Goal: Task Accomplishment & Management: Manage account settings

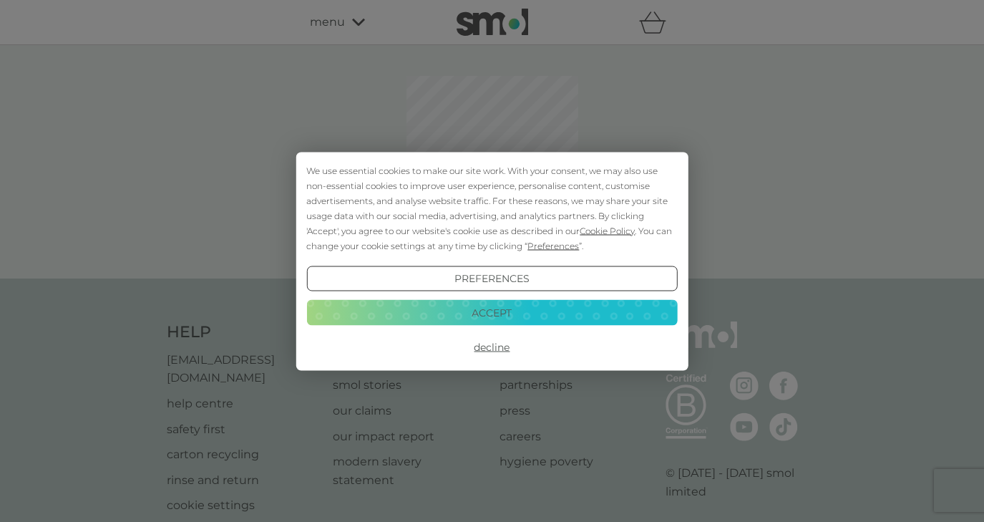
click at [490, 346] on button "Decline" at bounding box center [491, 347] width 371 height 26
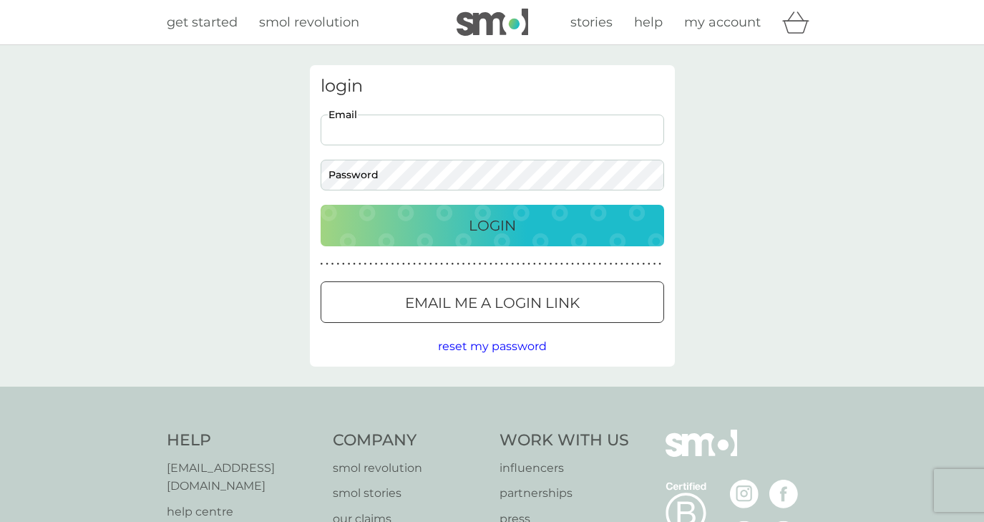
click at [491, 130] on input "Email" at bounding box center [492, 129] width 343 height 31
type input "emilyburdett13@gmail.com"
click at [321, 205] on button "Login" at bounding box center [492, 226] width 343 height 42
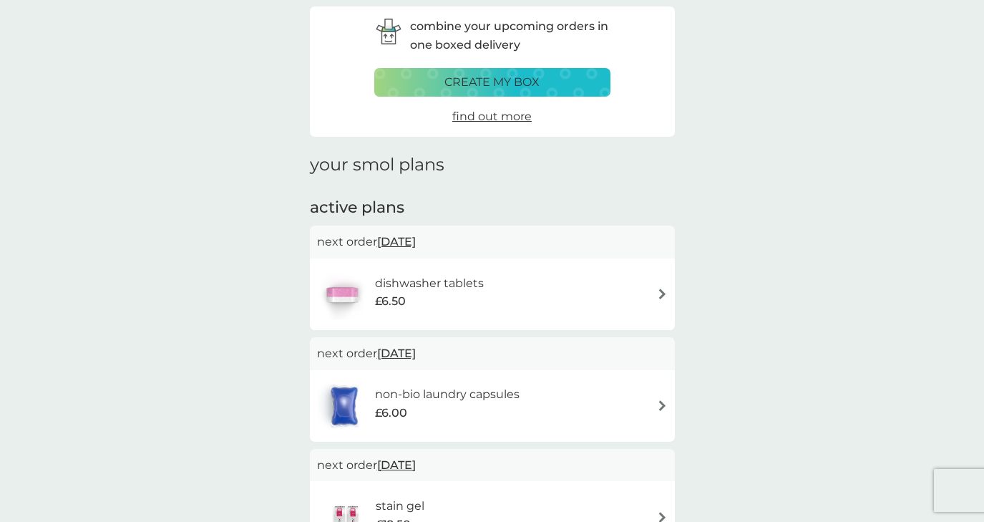
scroll to position [57, 0]
click at [638, 292] on div "dishwasher tablets £6.50" at bounding box center [492, 295] width 351 height 50
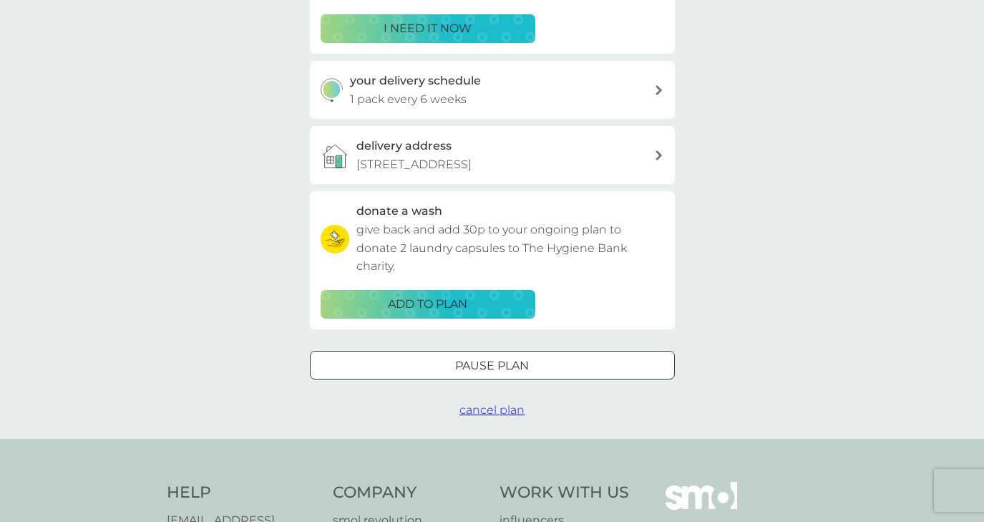
scroll to position [273, 0]
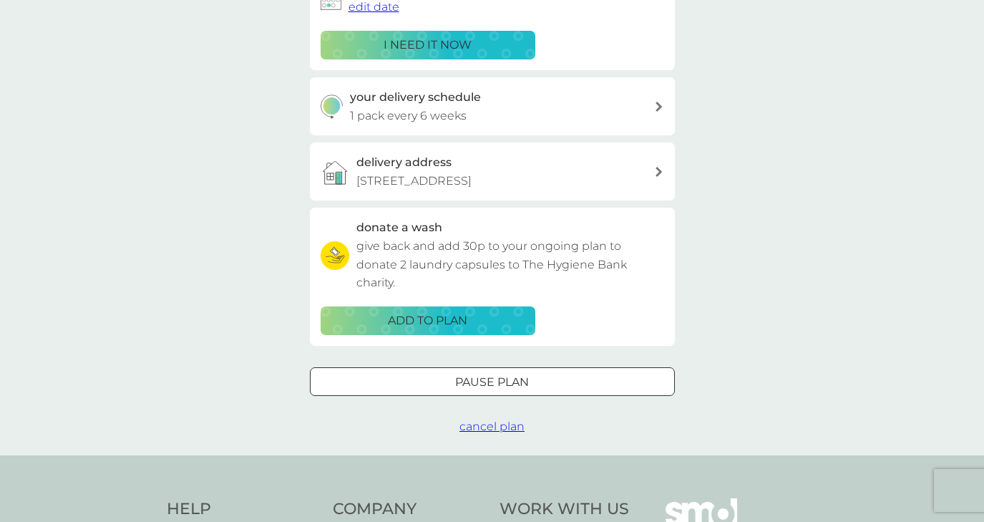
click at [484, 425] on span "cancel plan" at bounding box center [491, 426] width 65 height 14
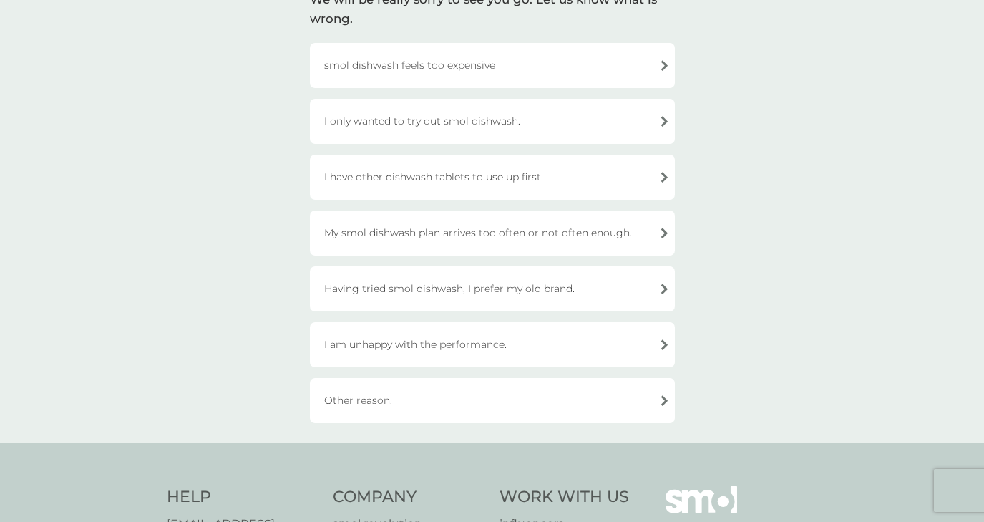
scroll to position [122, 0]
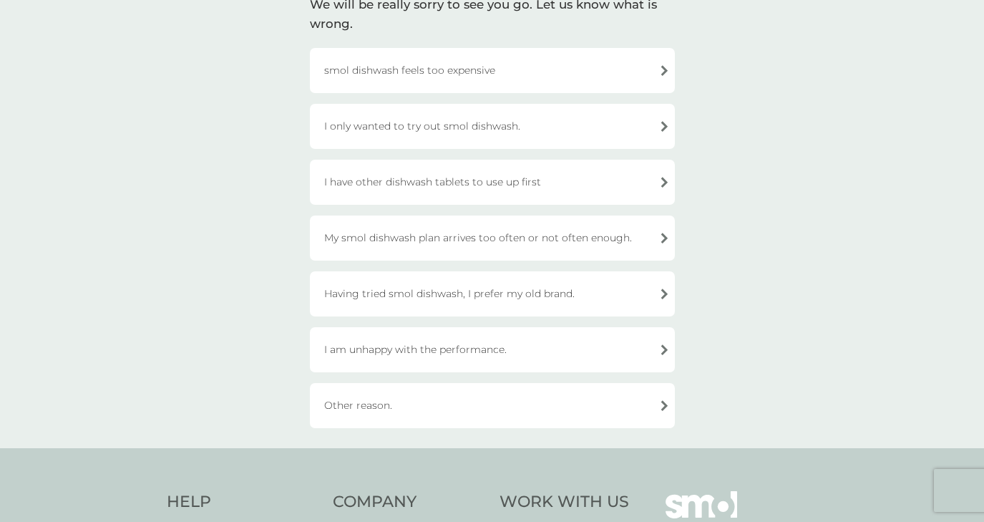
click at [541, 406] on div "Other reason." at bounding box center [492, 405] width 365 height 45
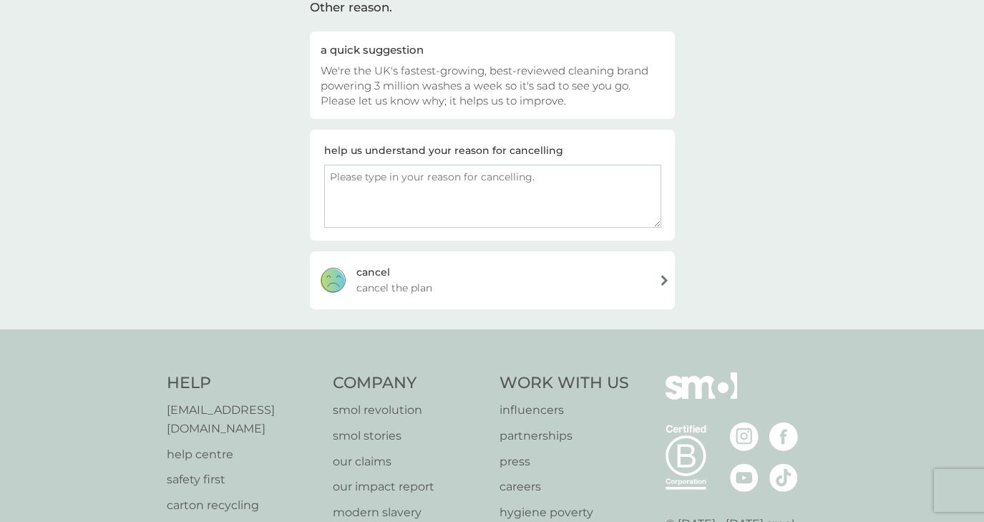
click at [585, 288] on div "cancel cancel the plan" at bounding box center [492, 279] width 365 height 57
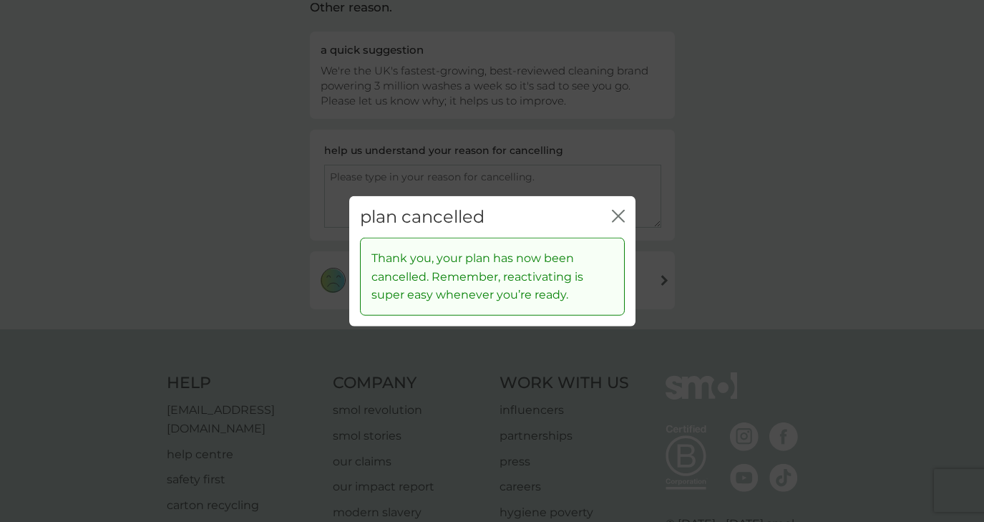
click at [620, 215] on icon "close" at bounding box center [618, 215] width 13 height 13
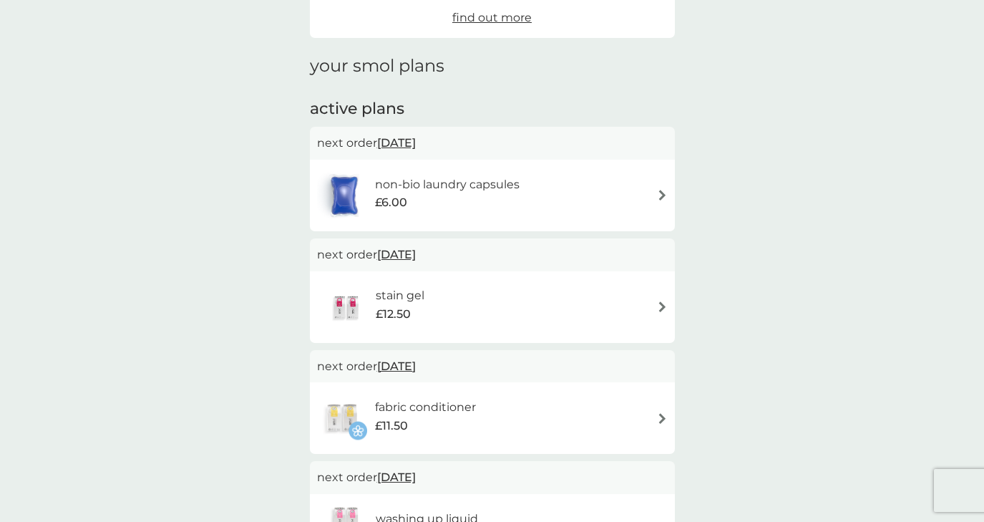
scroll to position [167, 0]
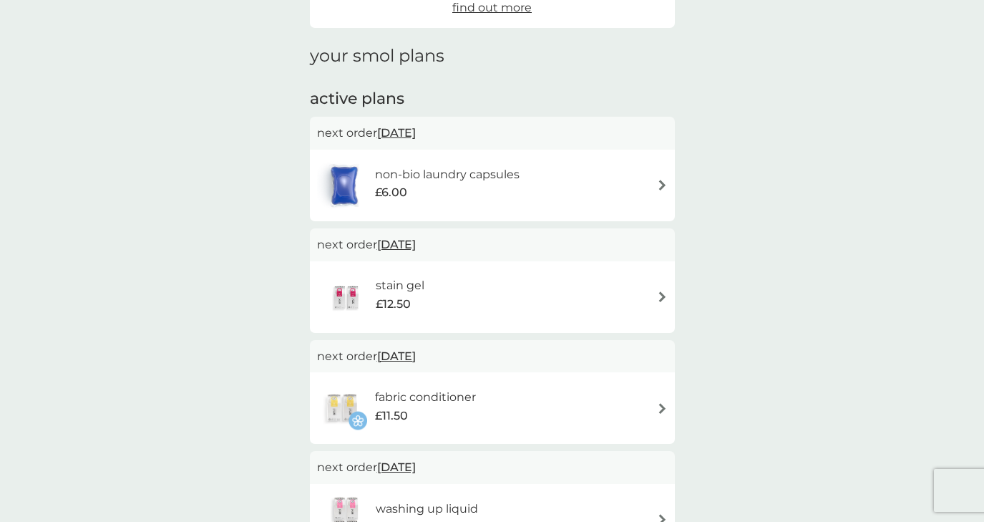
click at [643, 179] on div "non-bio laundry capsules £6.00" at bounding box center [492, 185] width 351 height 50
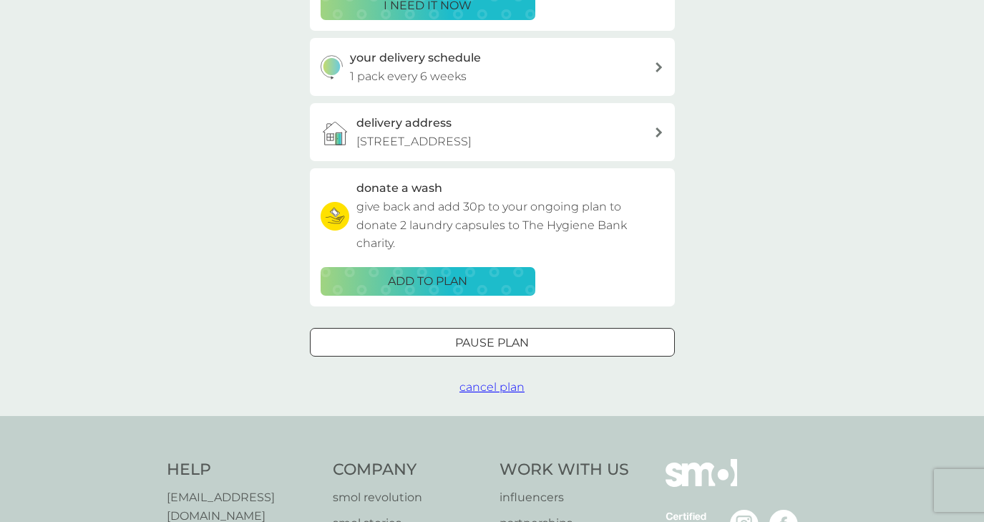
scroll to position [317, 0]
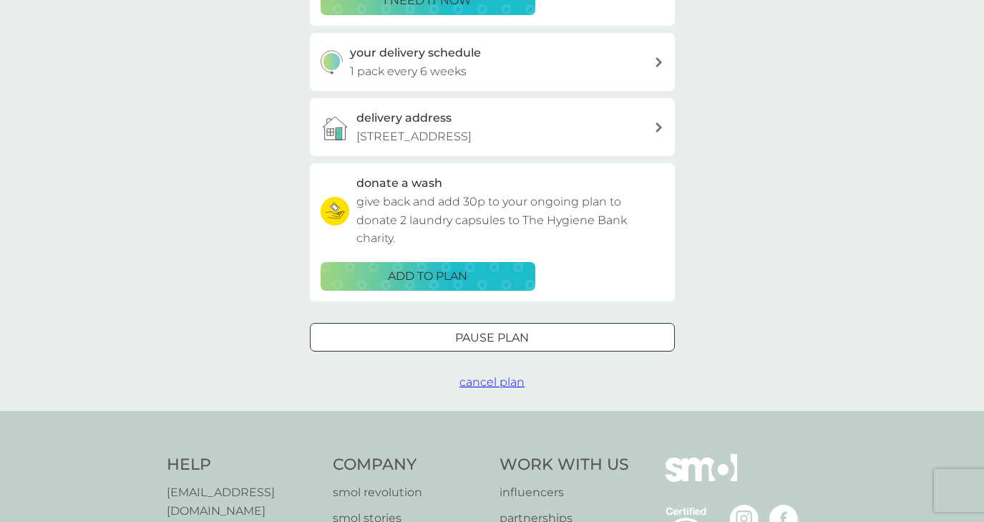
click at [494, 382] on span "cancel plan" at bounding box center [491, 382] width 65 height 14
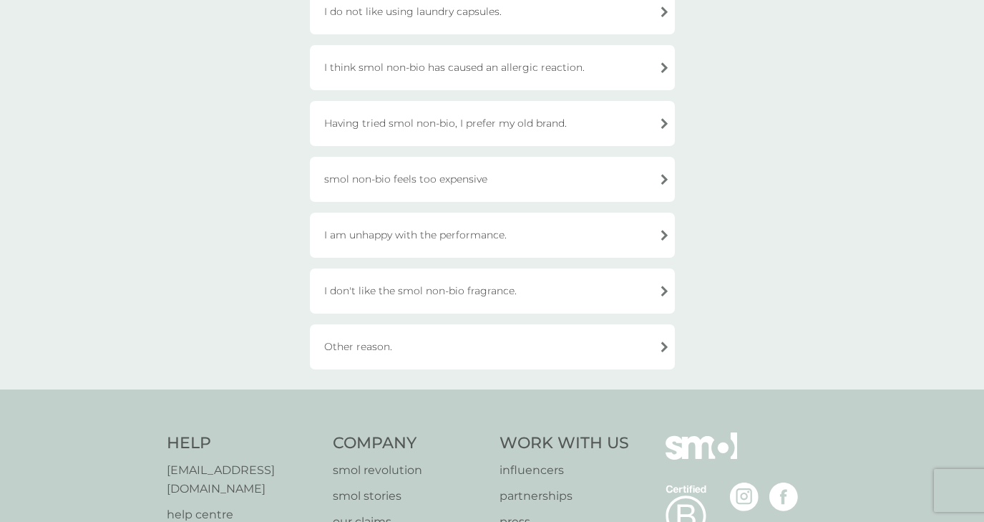
scroll to position [411, 0]
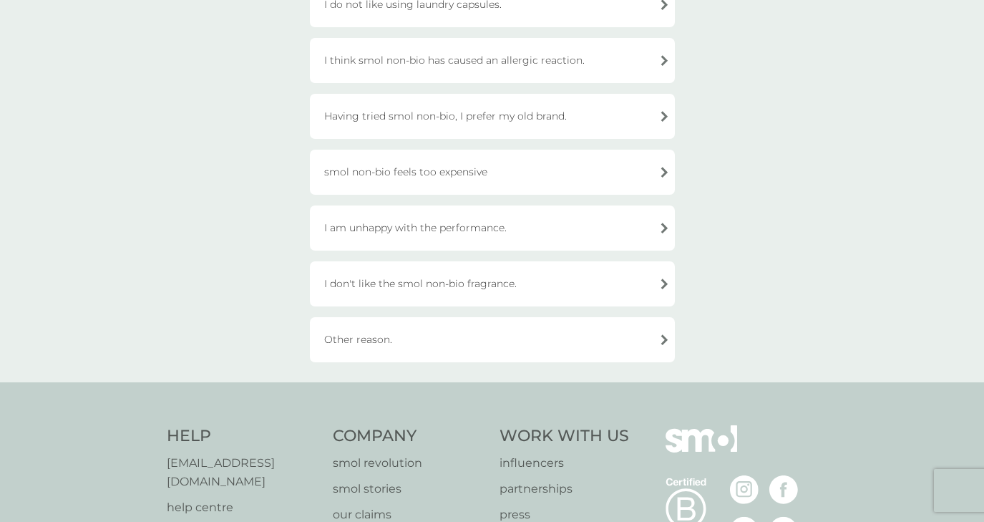
click at [499, 344] on div "Other reason." at bounding box center [492, 339] width 365 height 45
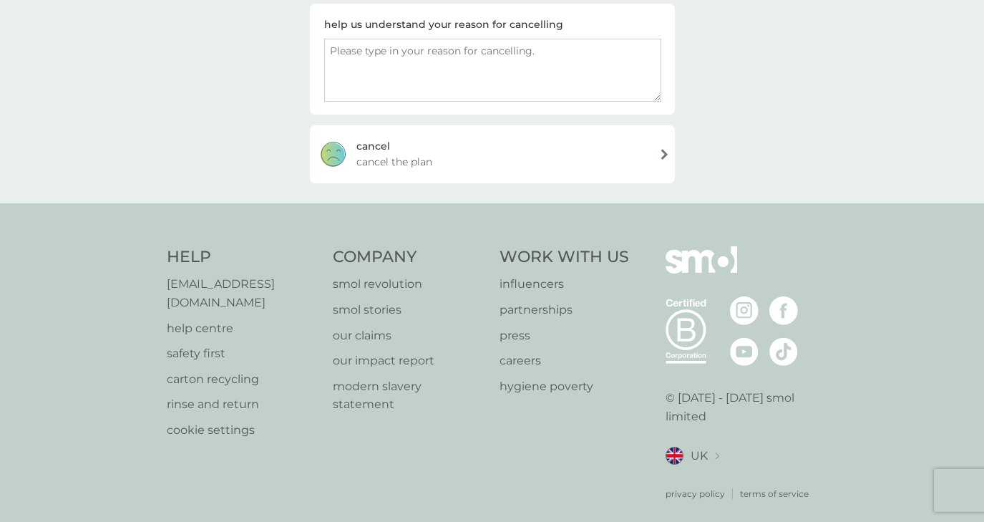
click at [477, 155] on div "cancel cancel the plan" at bounding box center [492, 153] width 365 height 57
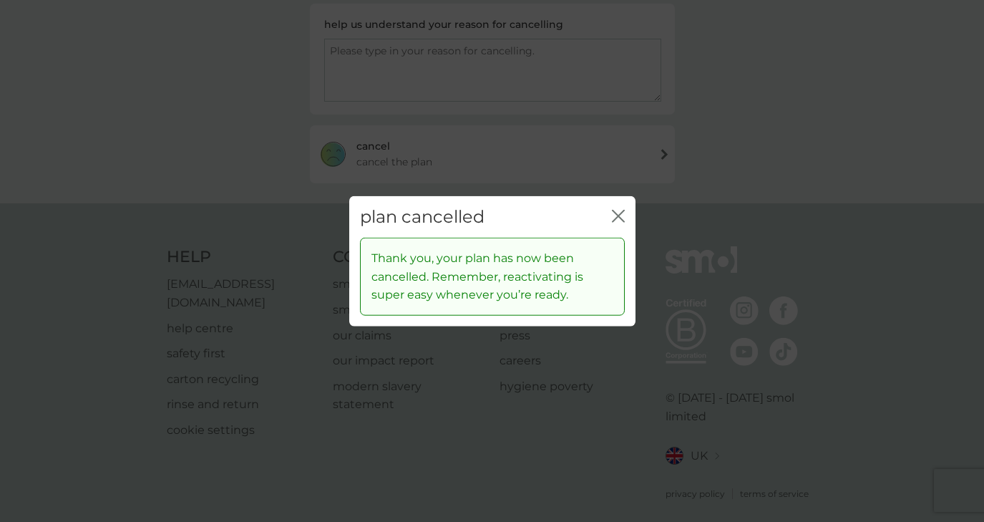
click at [618, 214] on icon "close" at bounding box center [621, 215] width 6 height 11
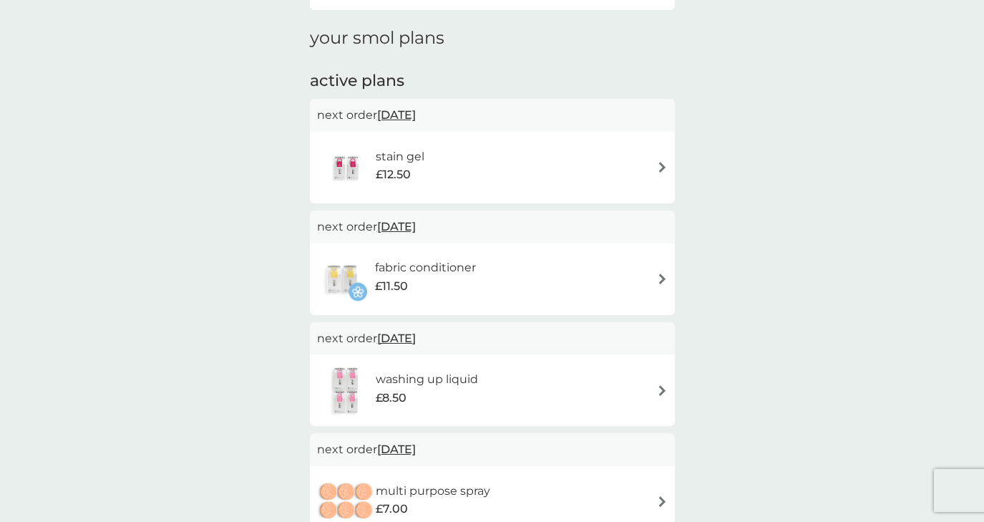
scroll to position [202, 0]
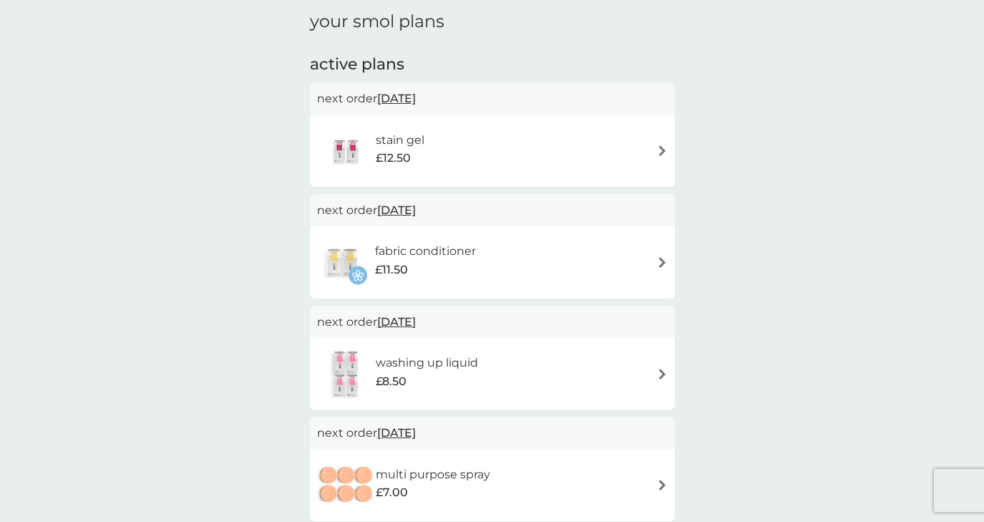
click at [615, 156] on div "stain gel £12.50" at bounding box center [492, 151] width 351 height 50
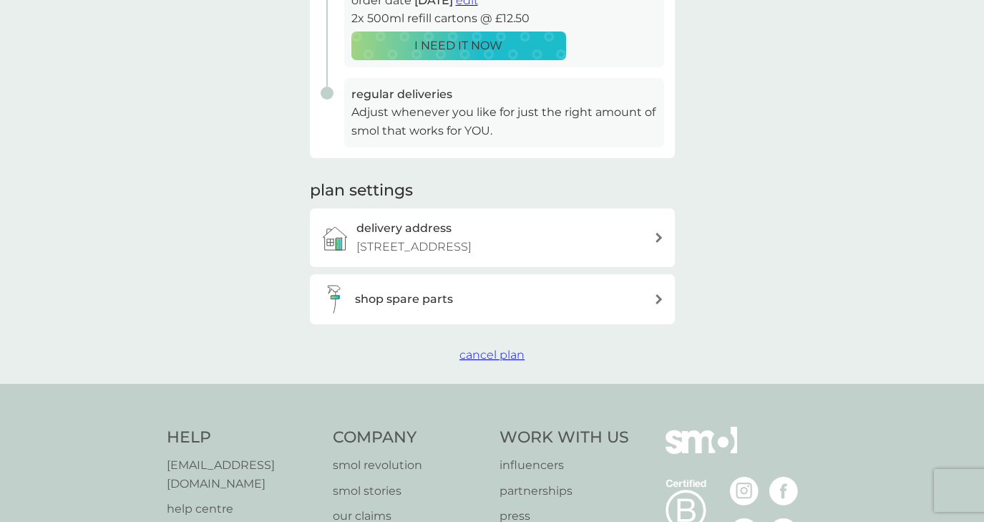
scroll to position [381, 0]
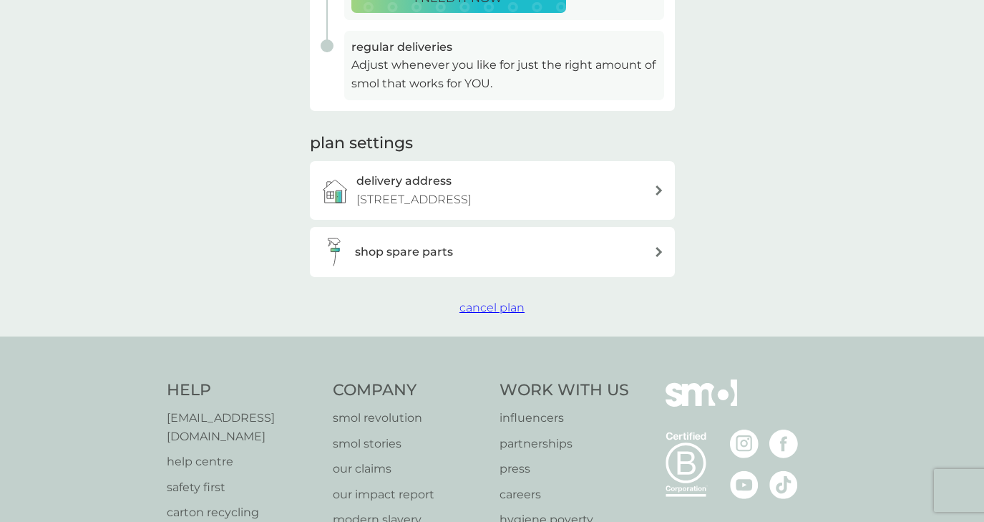
click at [494, 307] on span "cancel plan" at bounding box center [491, 308] width 65 height 14
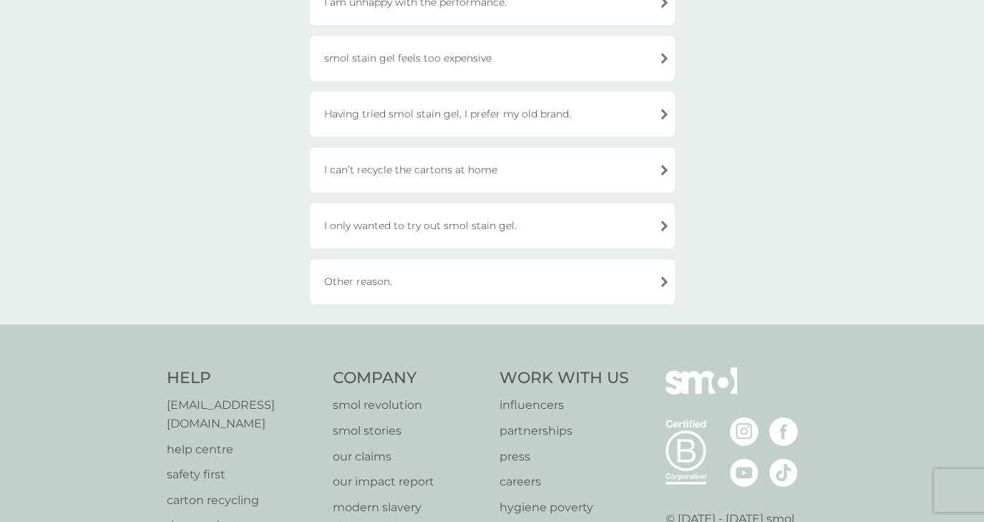
click at [466, 293] on div "Other reason." at bounding box center [492, 281] width 365 height 45
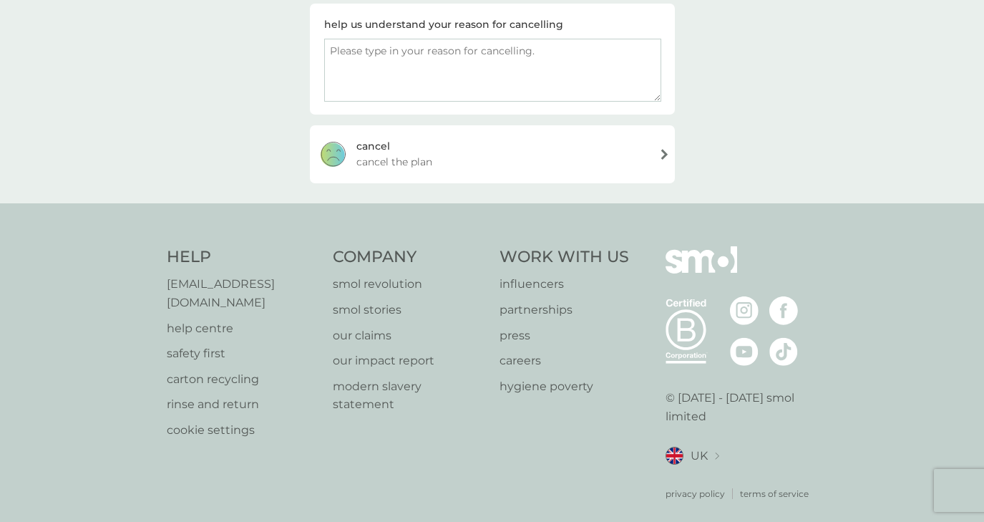
click at [474, 76] on textarea at bounding box center [492, 70] width 337 height 63
click at [437, 54] on textarea "I wanted to try the starter pack but smol cancelled it" at bounding box center [492, 70] width 337 height 63
click at [461, 54] on textarea "I wanted to try the starter pack but smol cancelled it" at bounding box center [492, 70] width 337 height 63
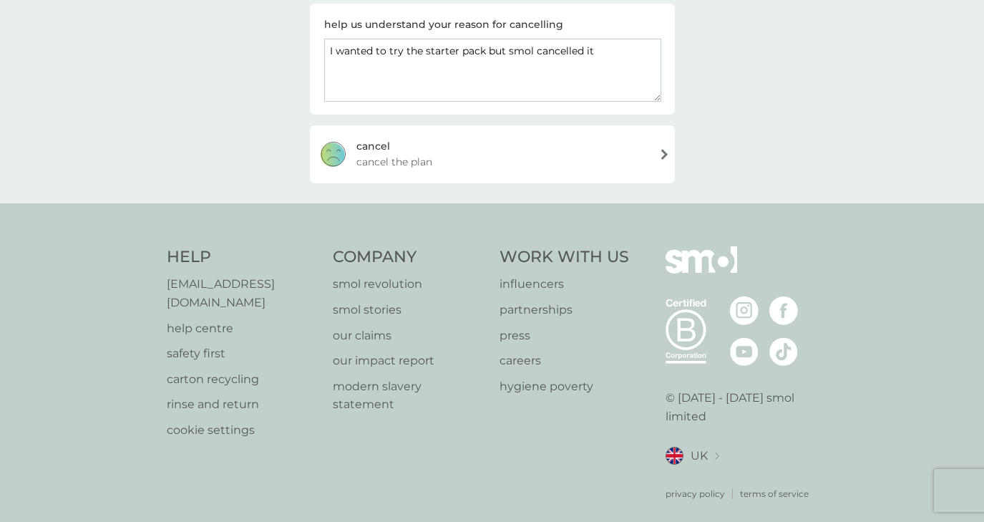
type textarea "I wanted to try the starter pack but smol cancelled it"
click at [421, 154] on span "cancel the plan" at bounding box center [394, 162] width 76 height 16
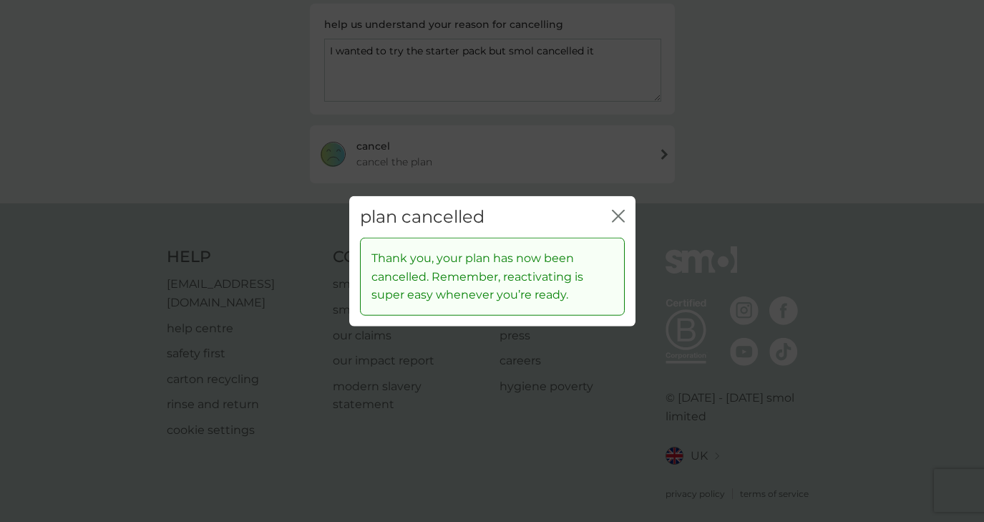
click at [618, 218] on icon "close" at bounding box center [618, 215] width 13 height 13
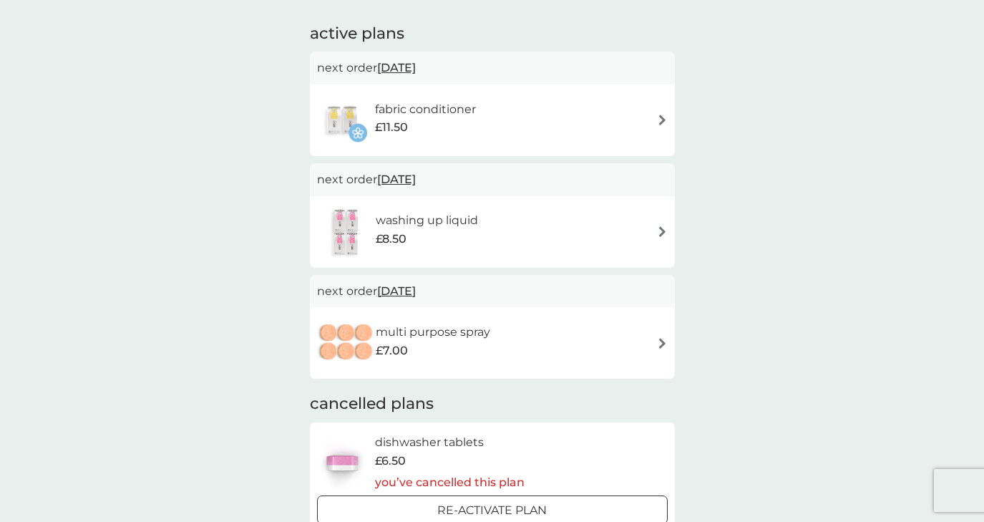
scroll to position [283, 0]
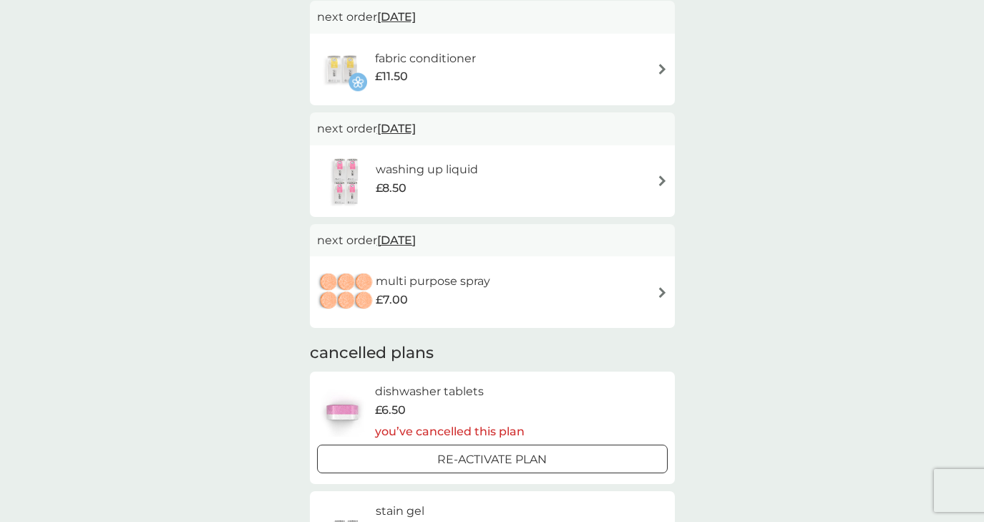
click at [602, 80] on div "fabric conditioner £11.50" at bounding box center [492, 69] width 351 height 50
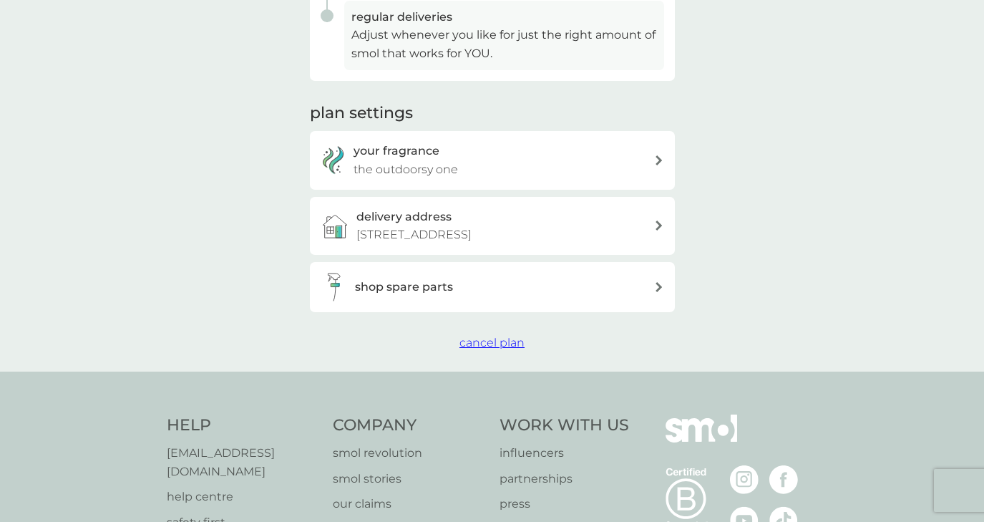
scroll to position [413, 0]
click at [484, 341] on span "cancel plan" at bounding box center [491, 341] width 65 height 14
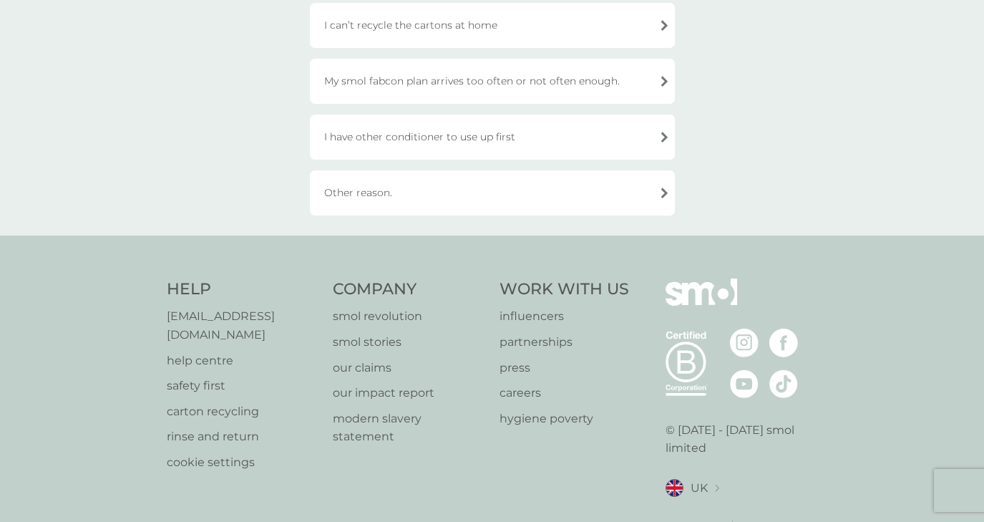
click at [480, 187] on div "Other reason." at bounding box center [492, 192] width 365 height 45
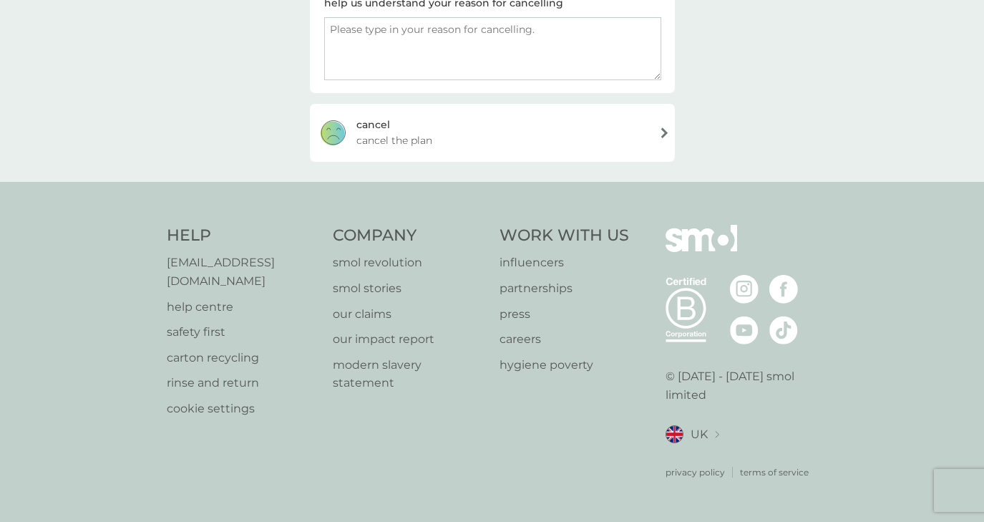
scroll to position [248, 0]
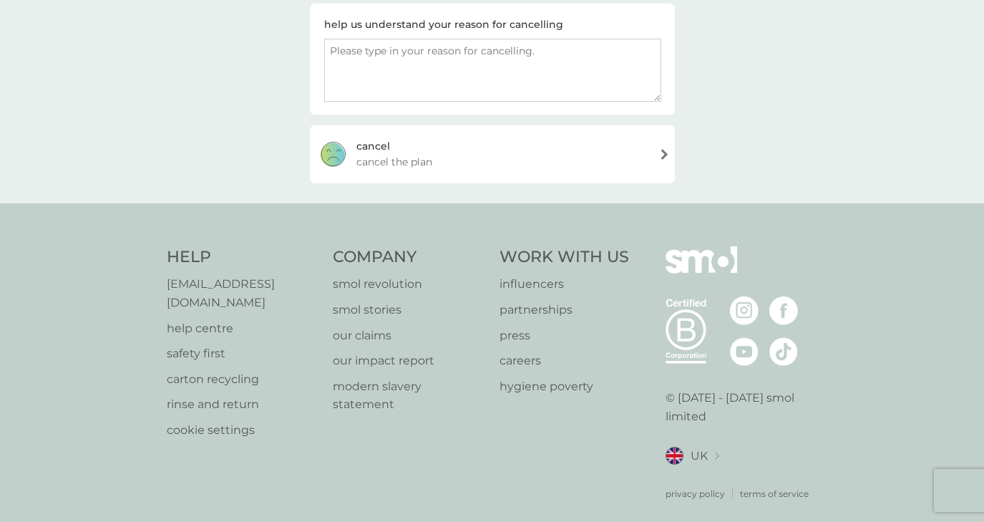
click at [507, 66] on textarea at bounding box center [492, 70] width 337 height 63
paste textarea "I wanted to try the starter pack but smol cancelled it"
type textarea "I wanted to try the starter pack but smol cancelled it"
click at [507, 141] on div "cancel cancel the plan" at bounding box center [492, 153] width 365 height 57
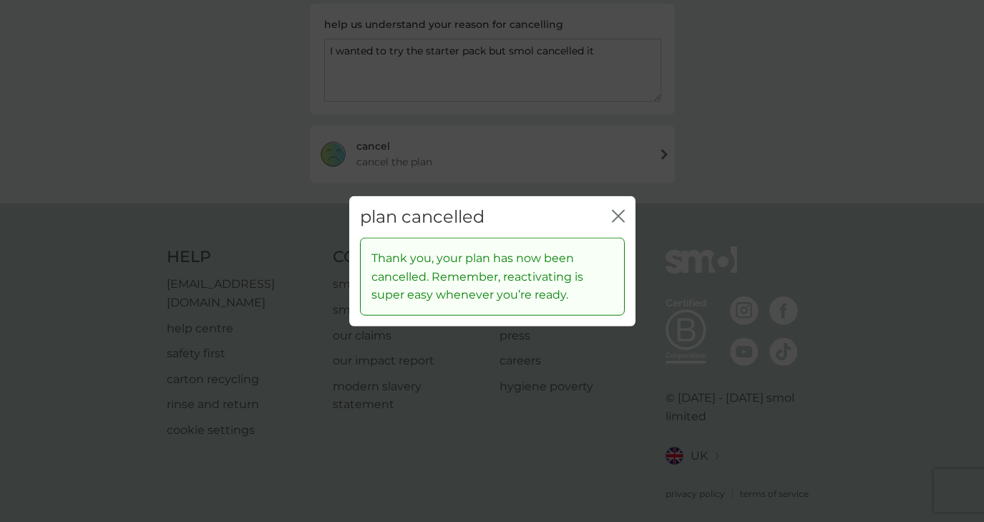
click at [617, 215] on icon "close" at bounding box center [616, 215] width 6 height 11
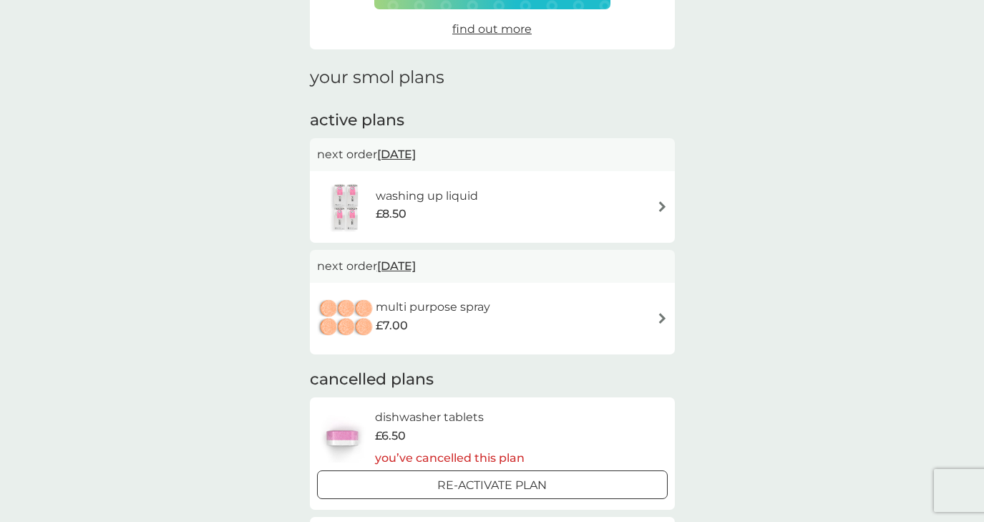
scroll to position [185, 0]
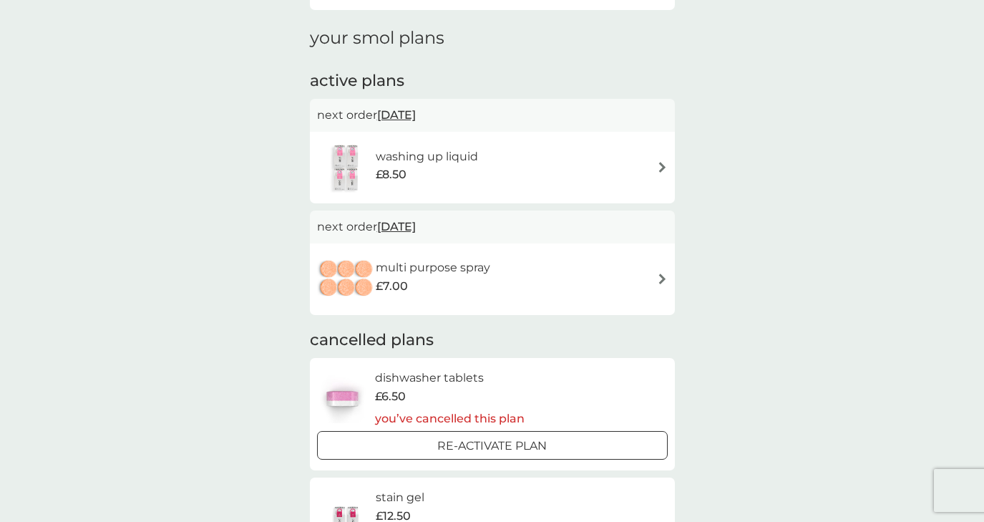
click at [590, 160] on div "washing up liquid £8.50" at bounding box center [492, 167] width 351 height 50
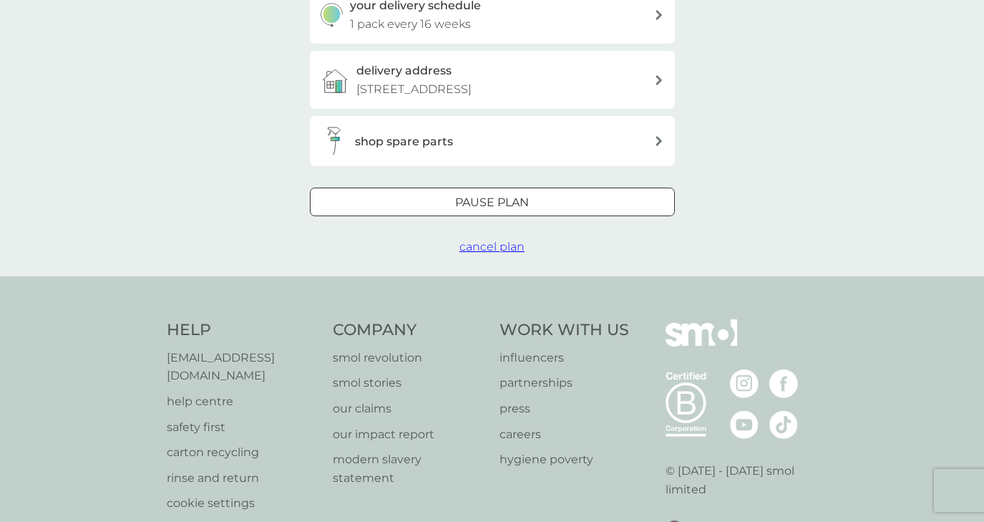
scroll to position [381, 0]
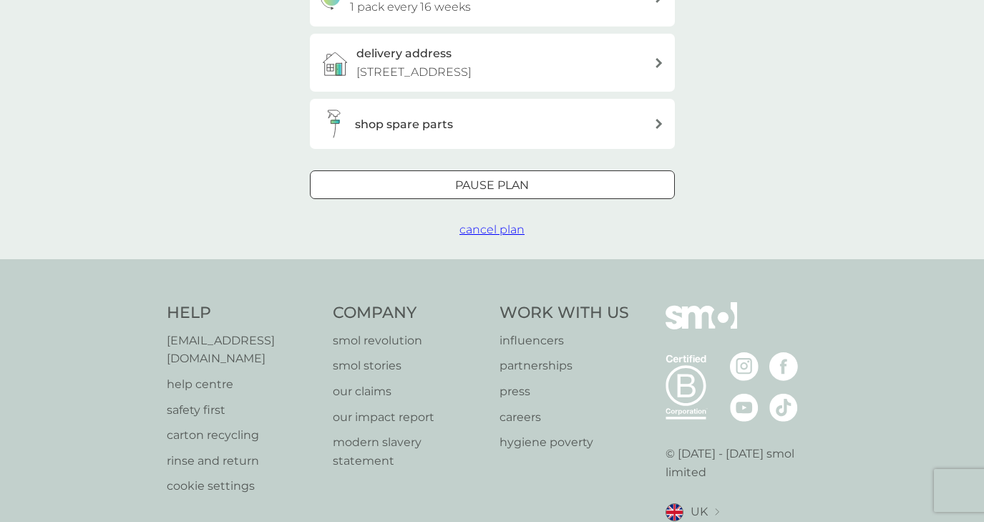
click at [489, 228] on span "cancel plan" at bounding box center [491, 230] width 65 height 14
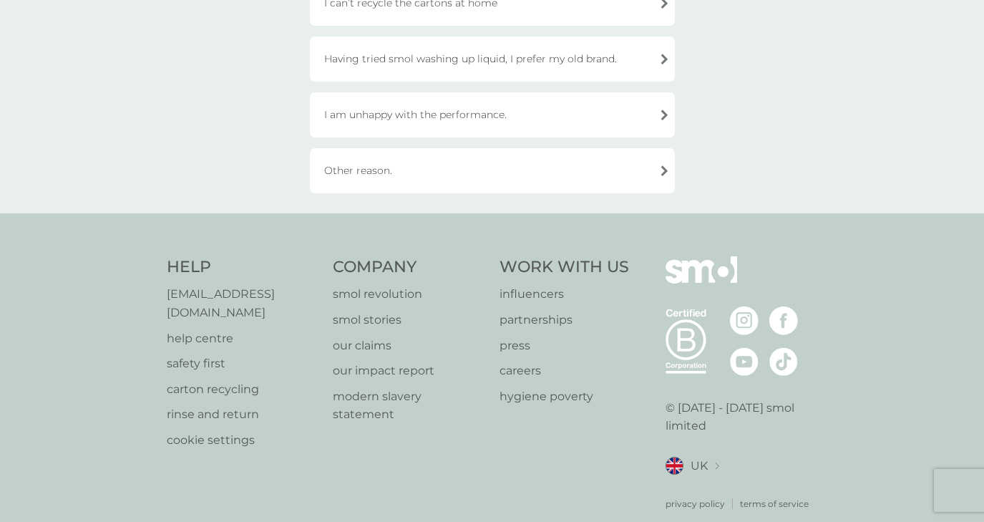
click at [447, 166] on div "Other reason." at bounding box center [492, 170] width 365 height 45
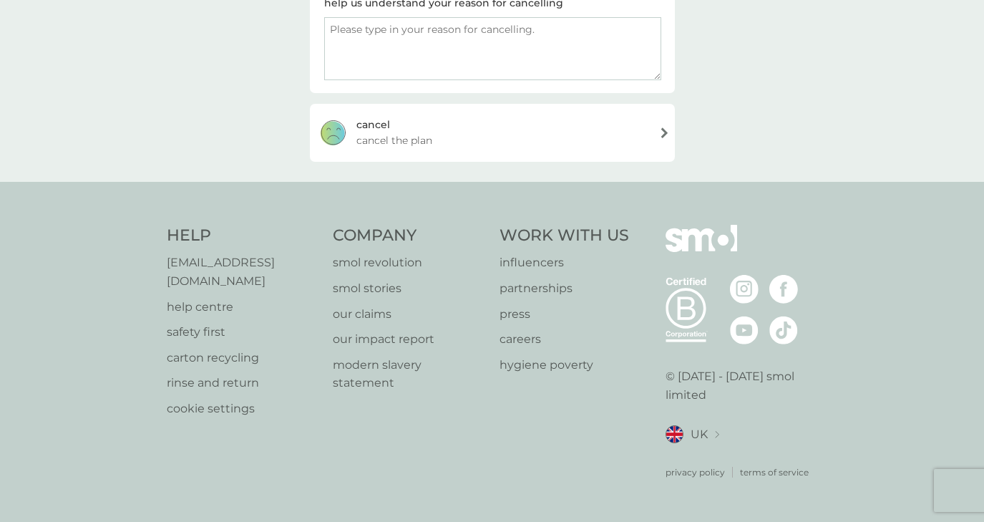
scroll to position [248, 0]
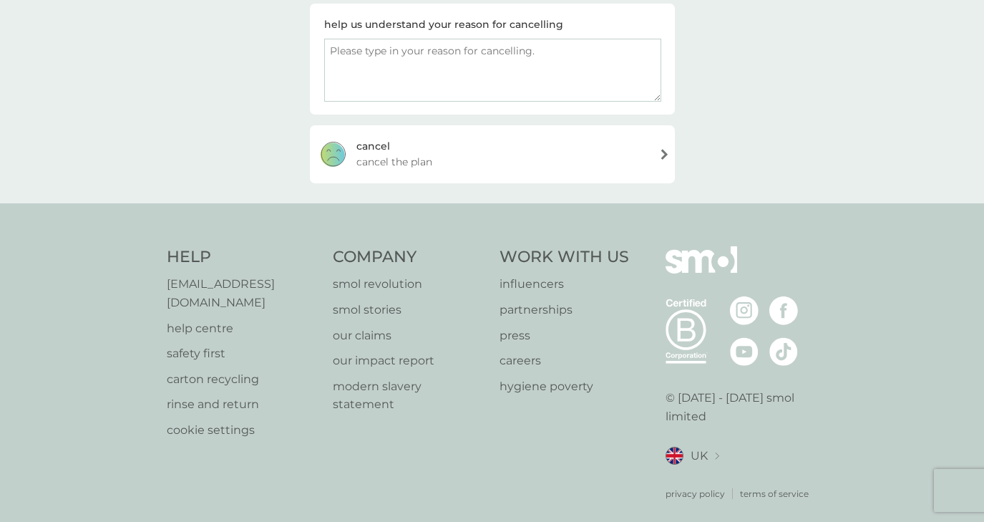
click at [516, 72] on textarea at bounding box center [492, 70] width 337 height 63
paste textarea "I wanted to try the starter pack but smol cancelled it"
type textarea "I wanted to try the starter pack but smol cancelled it"
click at [506, 150] on div "cancel cancel the plan" at bounding box center [492, 153] width 365 height 57
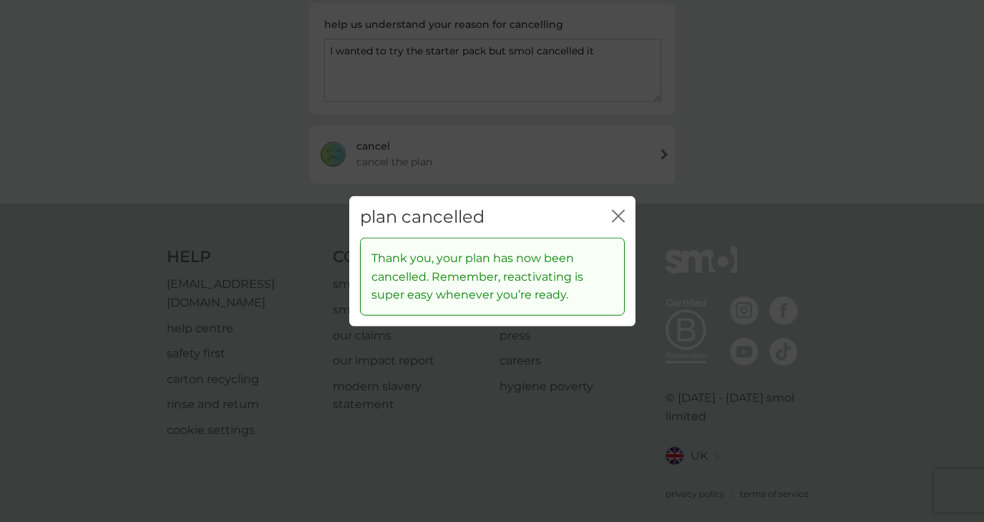
click at [617, 217] on icon "close" at bounding box center [618, 215] width 13 height 13
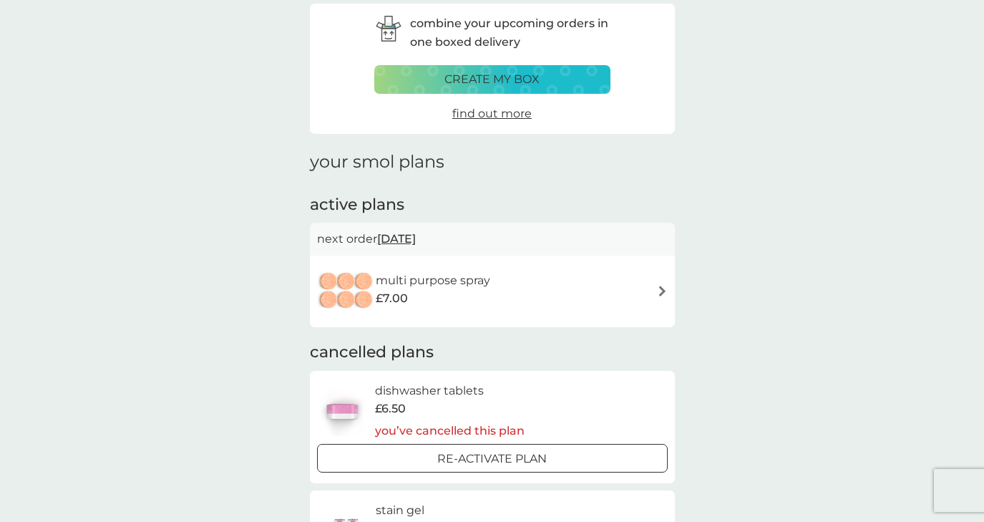
scroll to position [188, 0]
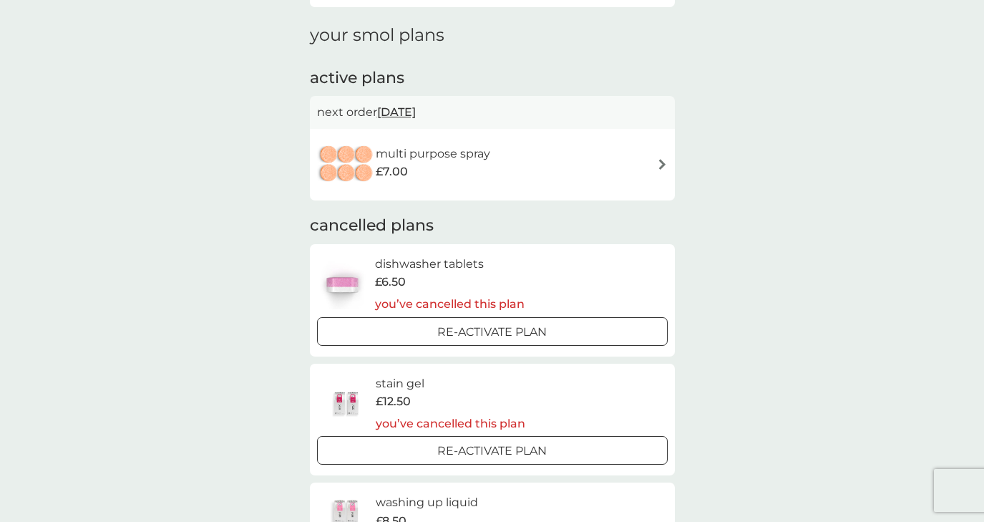
click at [572, 155] on div "multi purpose spray £7.00" at bounding box center [492, 165] width 351 height 50
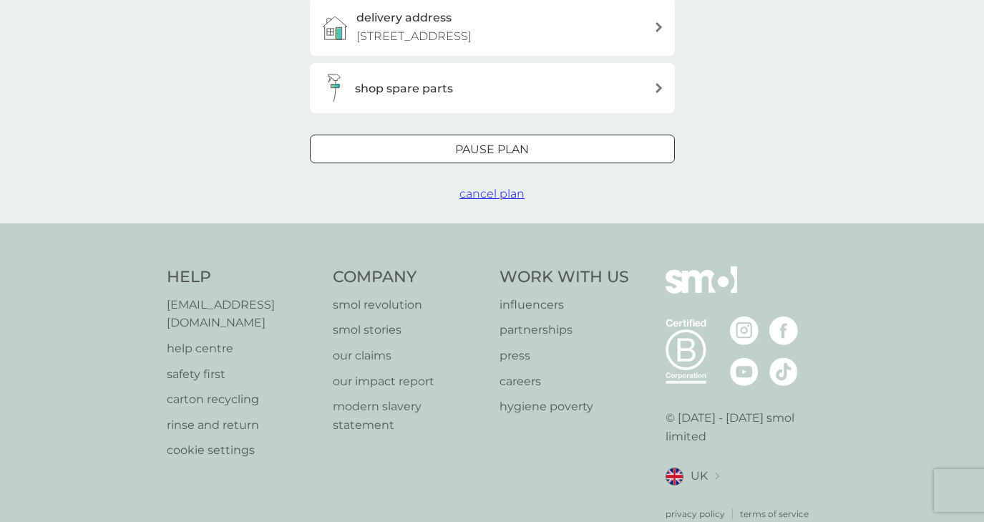
scroll to position [440, 0]
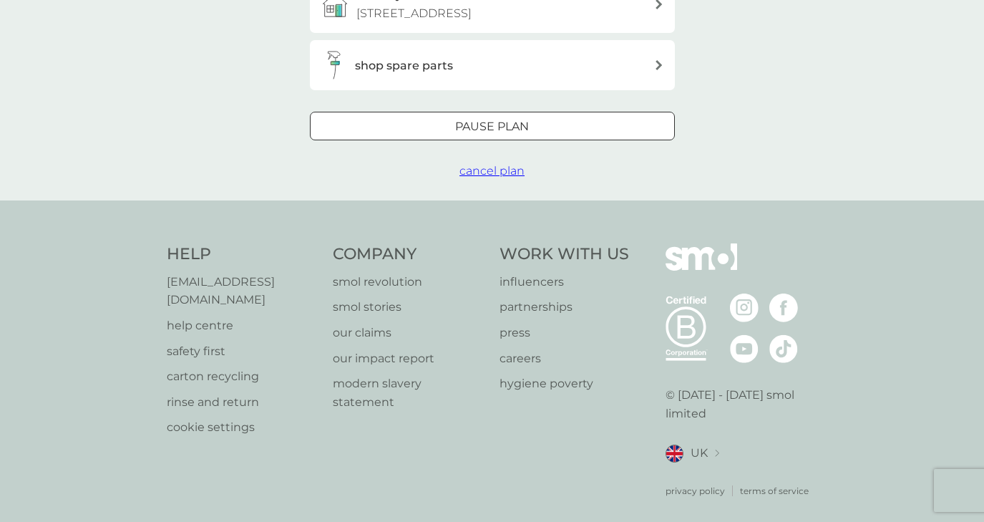
click at [501, 173] on span "cancel plan" at bounding box center [491, 171] width 65 height 14
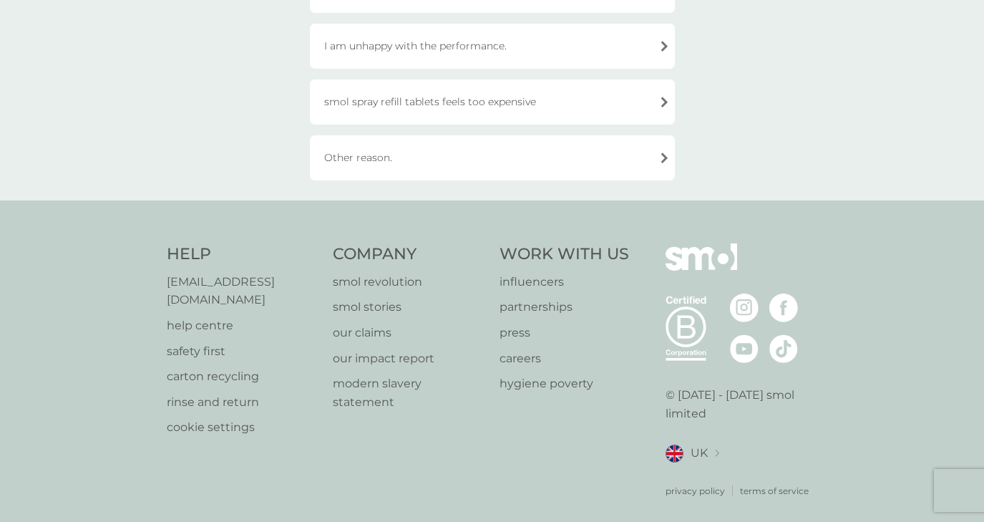
click at [497, 153] on div "Other reason." at bounding box center [492, 157] width 365 height 45
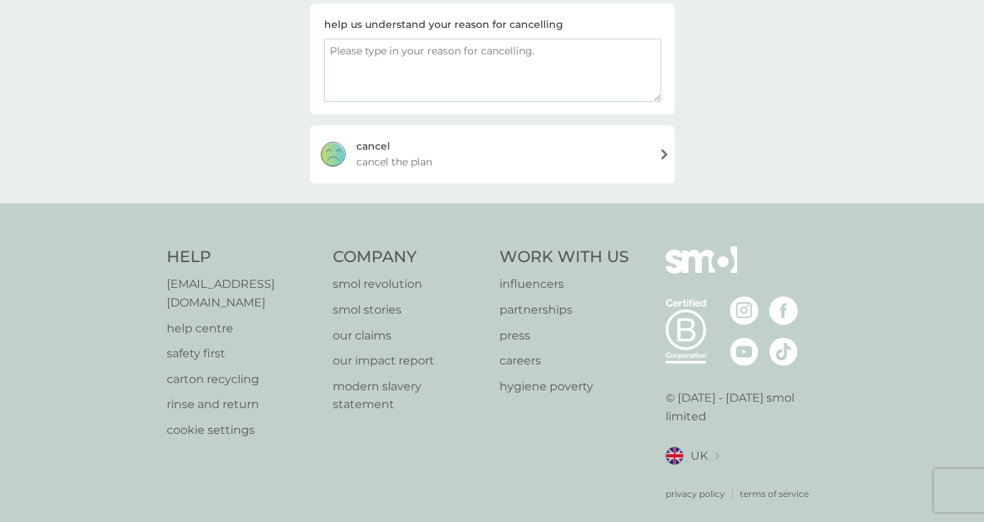
click at [525, 61] on textarea at bounding box center [492, 70] width 337 height 63
paste textarea "I wanted to try the starter pack but smol cancelled it"
type textarea "I wanted to try the starter pack but smol cancelled it"
click at [537, 157] on div "cancel cancel the plan" at bounding box center [492, 153] width 365 height 57
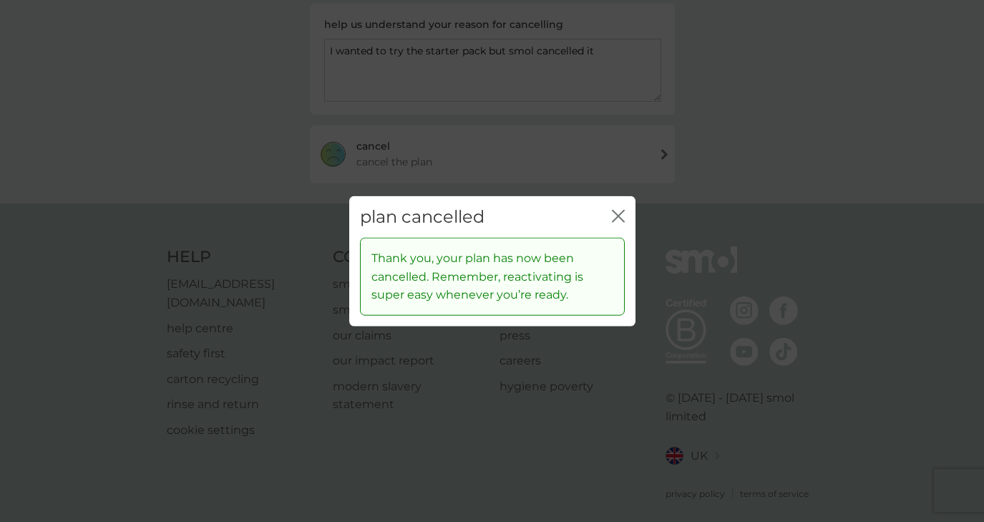
click at [618, 213] on icon "close" at bounding box center [618, 215] width 13 height 13
